Goal: Information Seeking & Learning: Learn about a topic

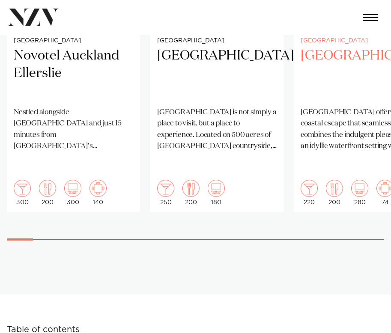
scroll to position [728, 0]
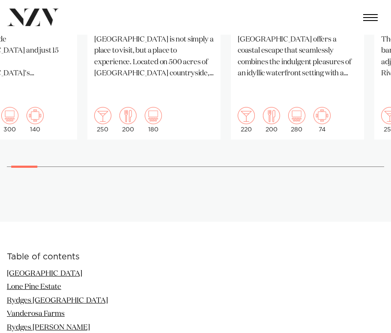
click at [33, 166] on div at bounding box center [24, 167] width 26 height 2
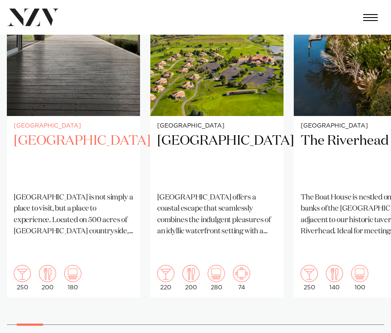
scroll to position [569, 0]
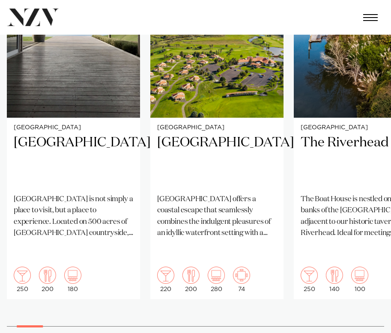
click at [35, 307] on swiper-container "[GEOGRAPHIC_DATA] [GEOGRAPHIC_DATA] [GEOGRAPHIC_DATA] Nestled alongside [GEOGRA…" at bounding box center [195, 139] width 391 height 401
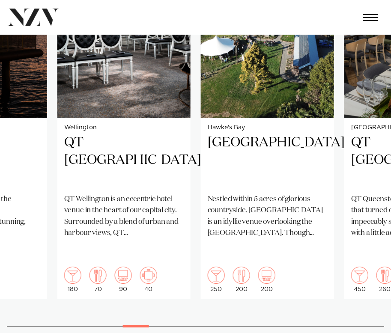
click at [137, 295] on swiper-container "[GEOGRAPHIC_DATA] [GEOGRAPHIC_DATA] [GEOGRAPHIC_DATA] Nestled alongside [GEOGRA…" at bounding box center [195, 139] width 391 height 401
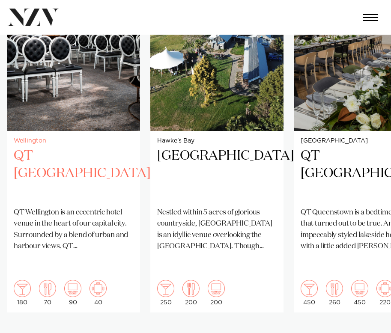
scroll to position [556, 0]
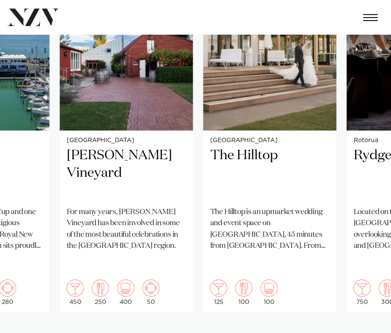
click at [220, 302] on swiper-container "[GEOGRAPHIC_DATA] [GEOGRAPHIC_DATA] [GEOGRAPHIC_DATA] Nestled alongside [GEOGRA…" at bounding box center [195, 152] width 391 height 401
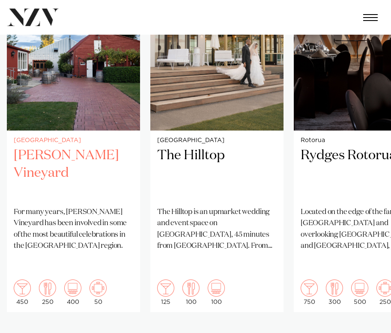
click at [72, 164] on h2 "[PERSON_NAME] Vineyard" at bounding box center [73, 173] width 119 height 53
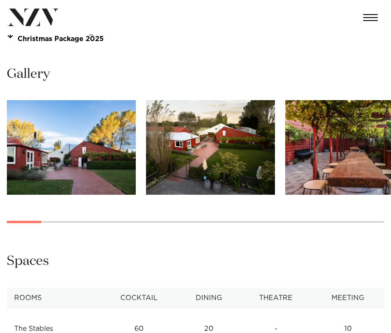
scroll to position [684, 0]
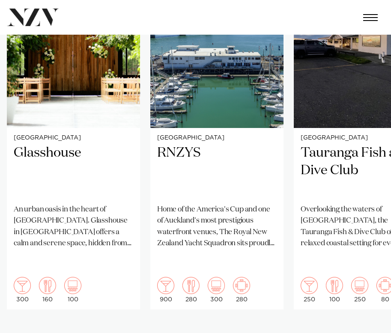
scroll to position [560, 0]
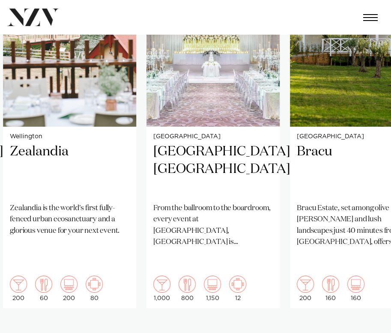
click at [185, 311] on swiper-container "Auckland Glasshouse An urban oasis in the heart of Auckland city. Glasshouse in…" at bounding box center [195, 148] width 391 height 401
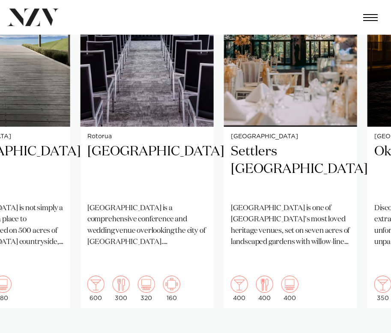
click at [337, 290] on swiper-container "Auckland Glasshouse An urban oasis in the heart of Auckland city. Glasshouse in…" at bounding box center [195, 148] width 391 height 401
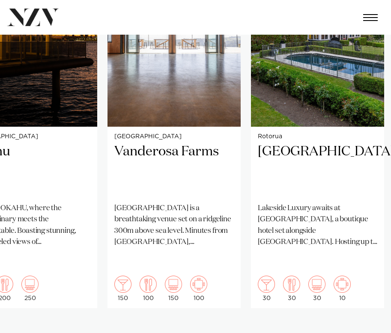
click at [376, 316] on swiper-container "Auckland Glasshouse An urban oasis in the heart of Auckland city. Glasshouse in…" at bounding box center [195, 148] width 391 height 401
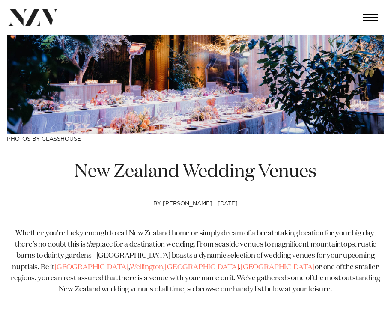
scroll to position [0, 0]
